Goal: Task Accomplishment & Management: Manage account settings

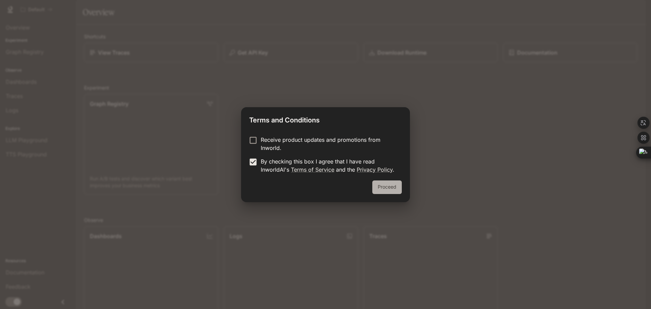
click at [384, 187] on button "Proceed" at bounding box center [387, 187] width 30 height 14
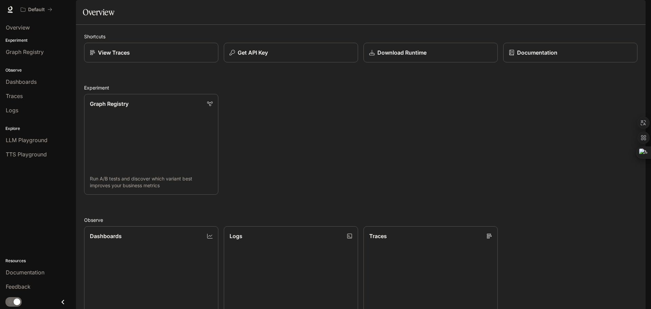
click at [637, 6] on div "button" at bounding box center [636, 9] width 9 height 9
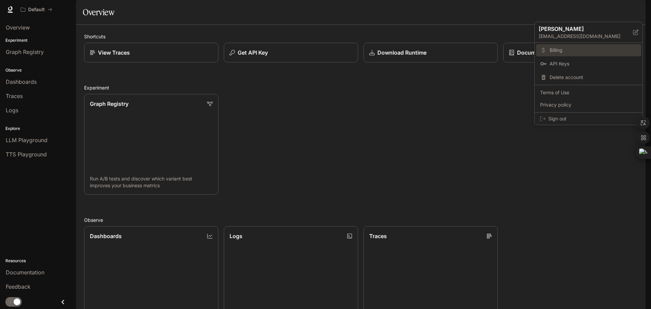
click at [567, 49] on span "Billing" at bounding box center [594, 50] width 88 height 7
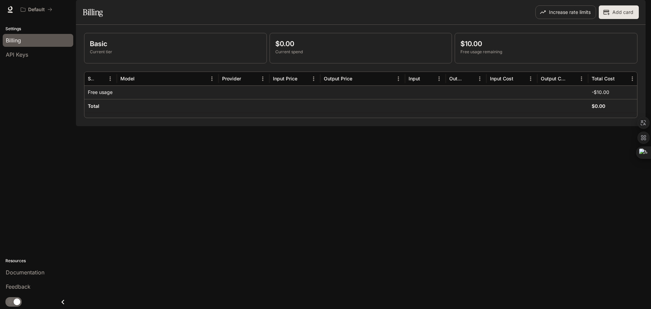
click at [9, 28] on p "Settings" at bounding box center [38, 29] width 76 height 6
click at [14, 55] on span "API Keys" at bounding box center [17, 55] width 22 height 8
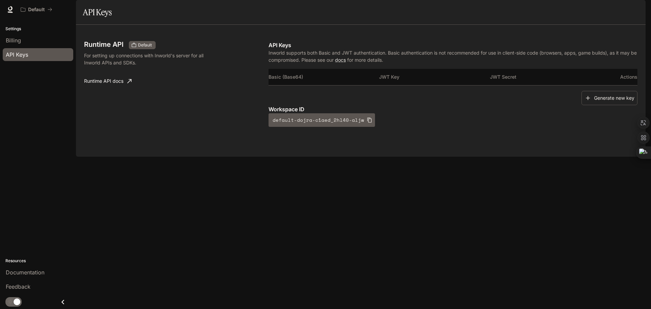
click at [18, 31] on p "Settings" at bounding box center [38, 29] width 76 height 6
